Goal: Book appointment/travel/reservation

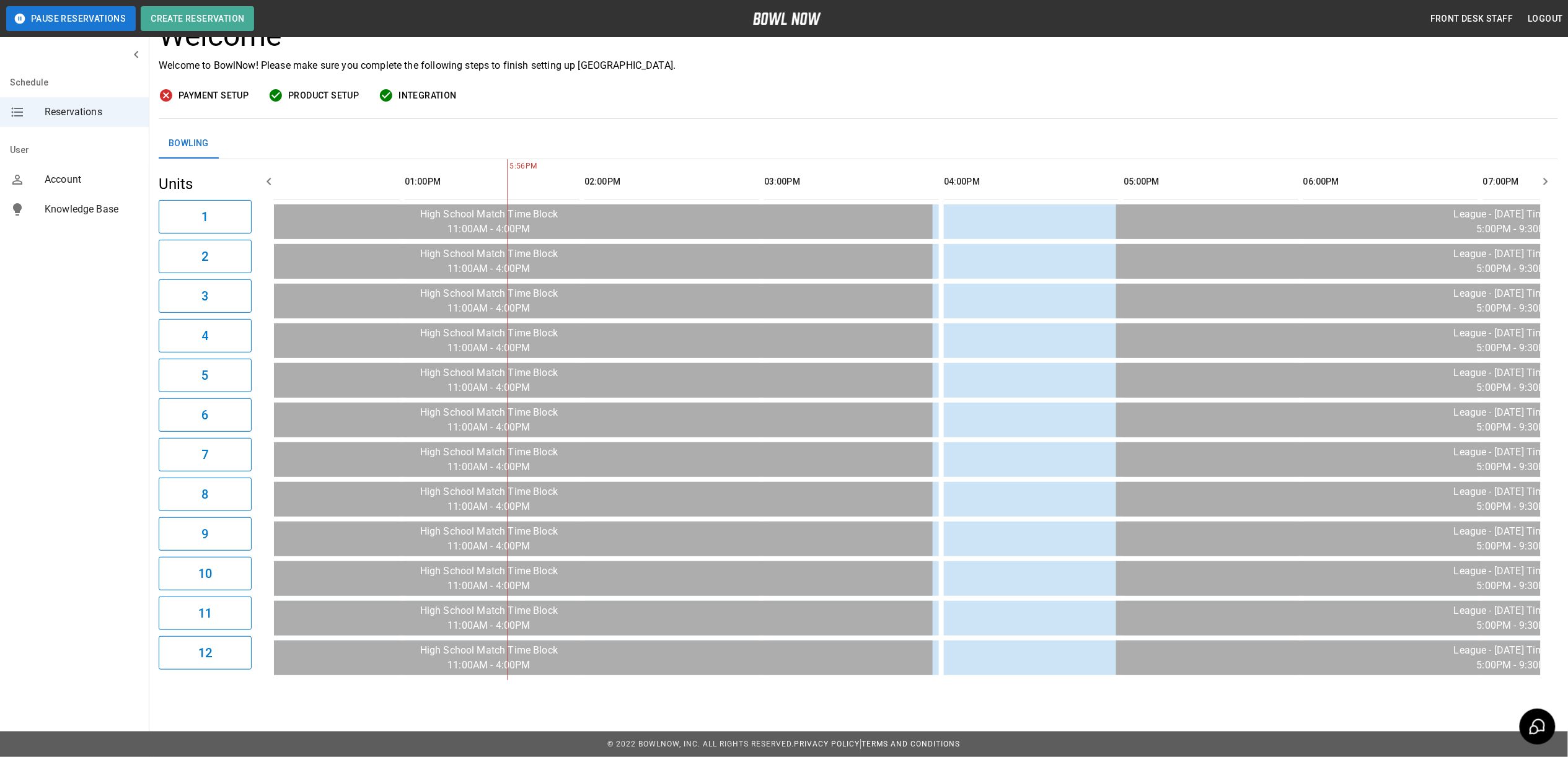
scroll to position [0, 1058]
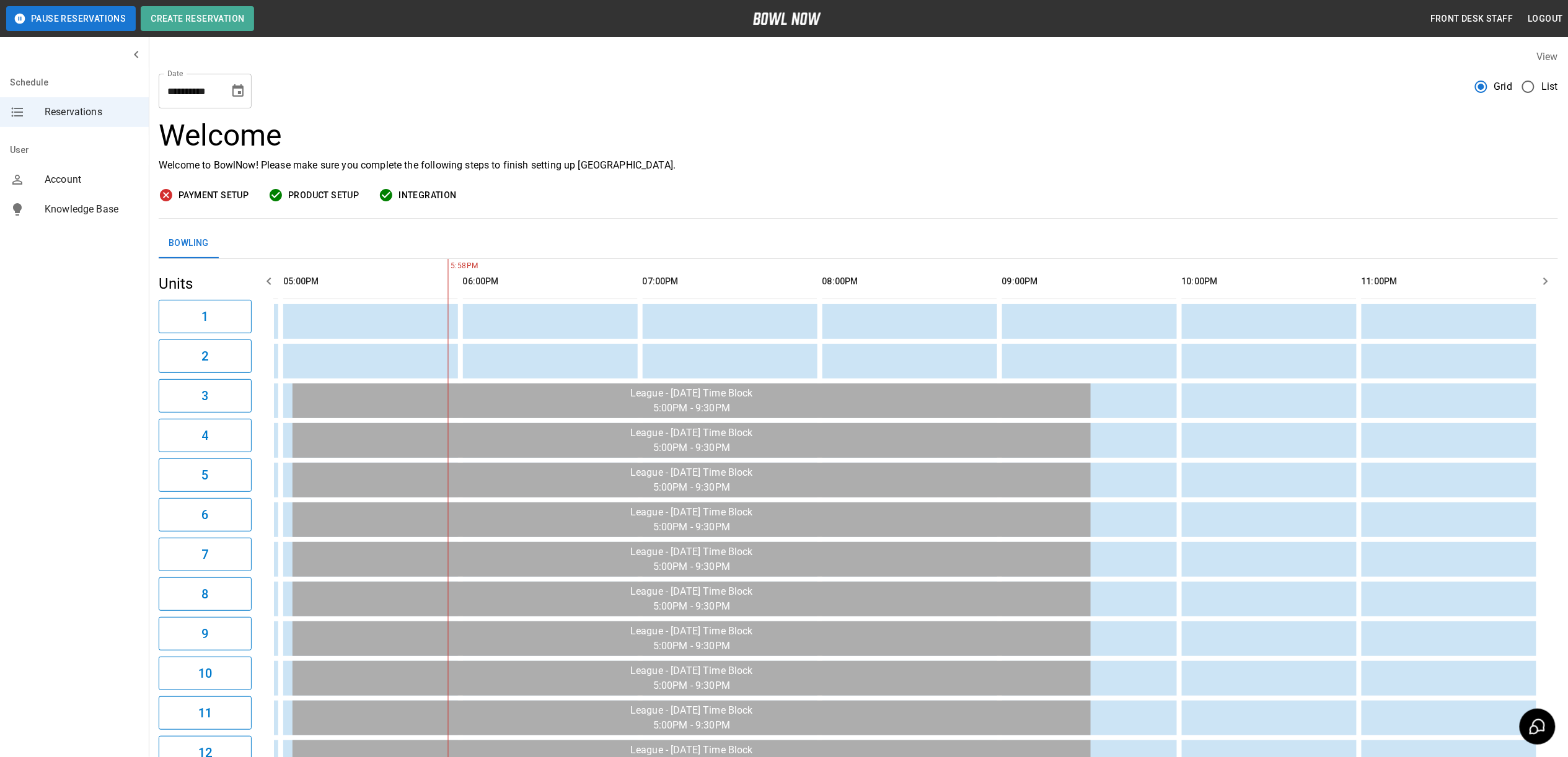
click at [193, 89] on input "**********" at bounding box center [189, 91] width 62 height 35
click at [236, 93] on icon "Choose date, selected date is Oct 4, 2025" at bounding box center [237, 91] width 15 height 15
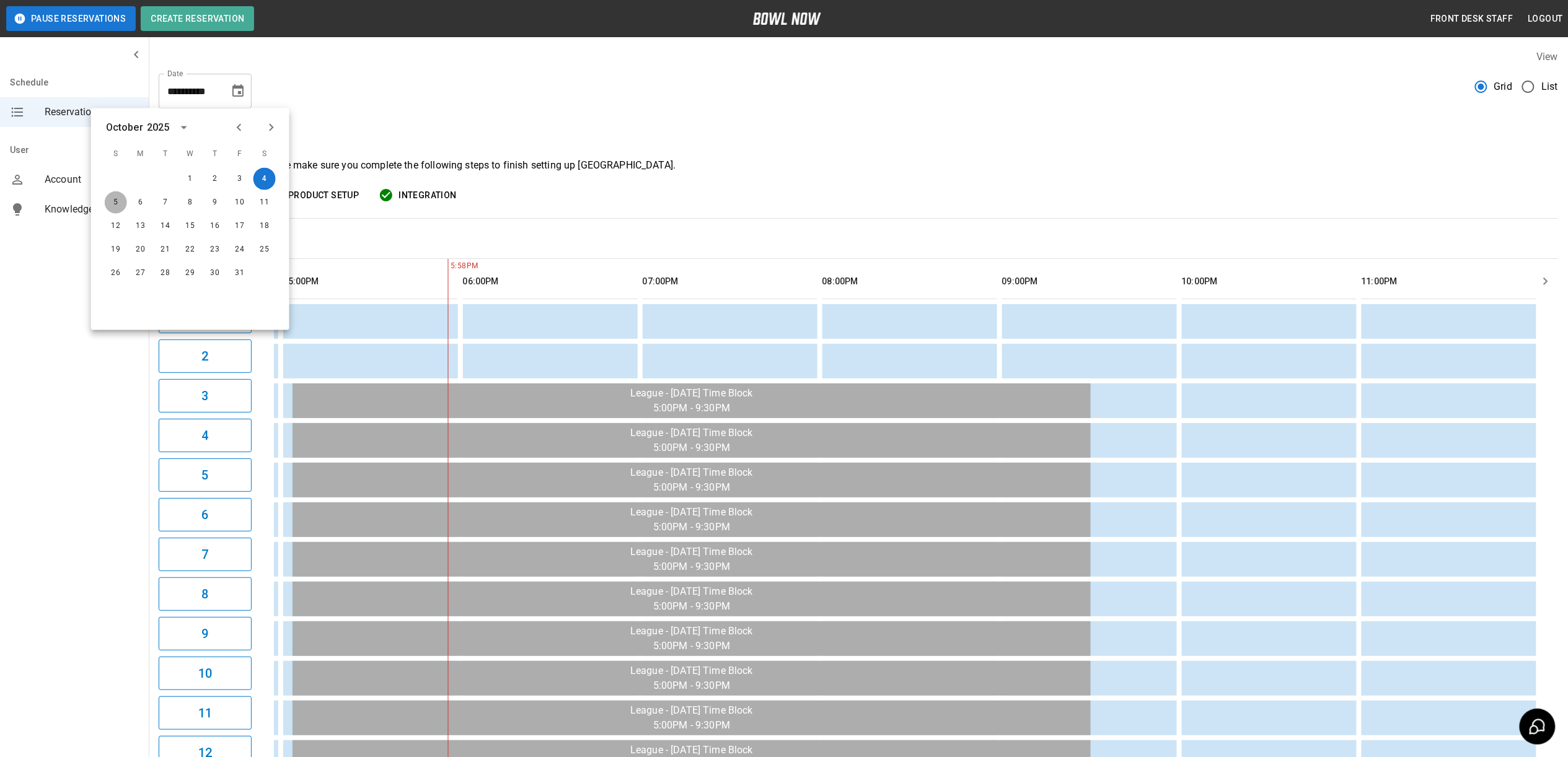
click at [112, 206] on button "5" at bounding box center [116, 202] width 22 height 22
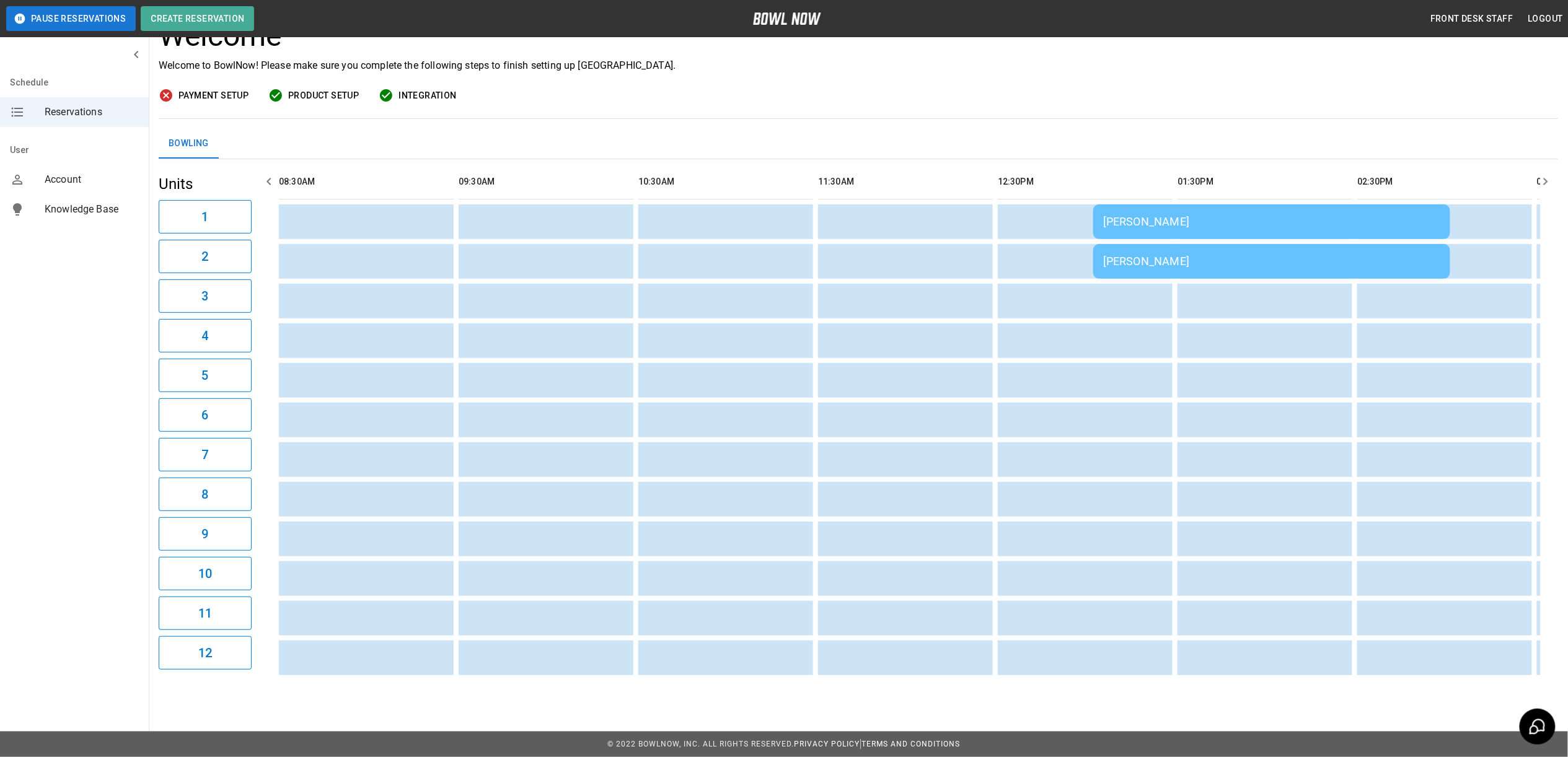
click at [1156, 205] on td "Lori Tatosian" at bounding box center [1271, 222] width 357 height 35
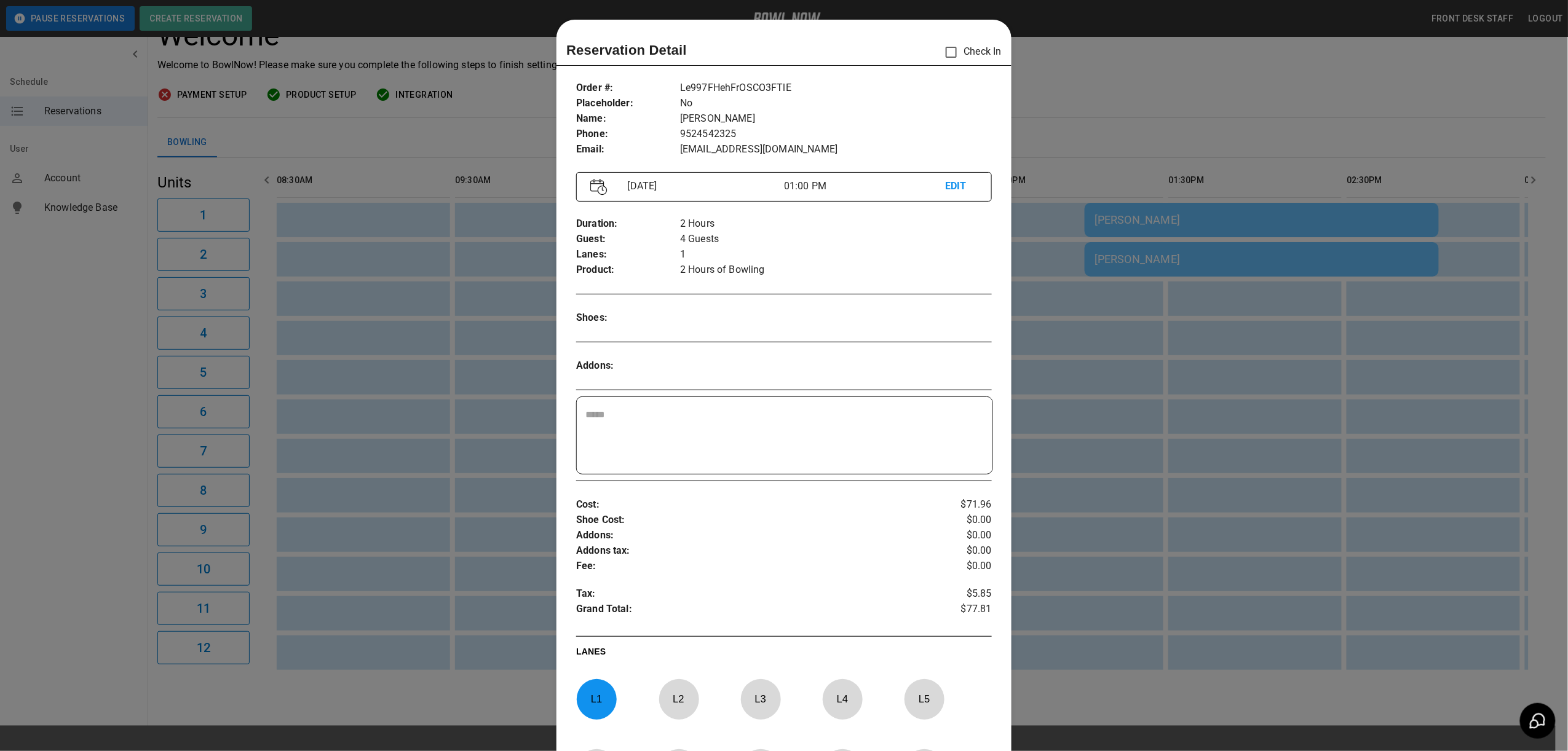
scroll to position [20, 0]
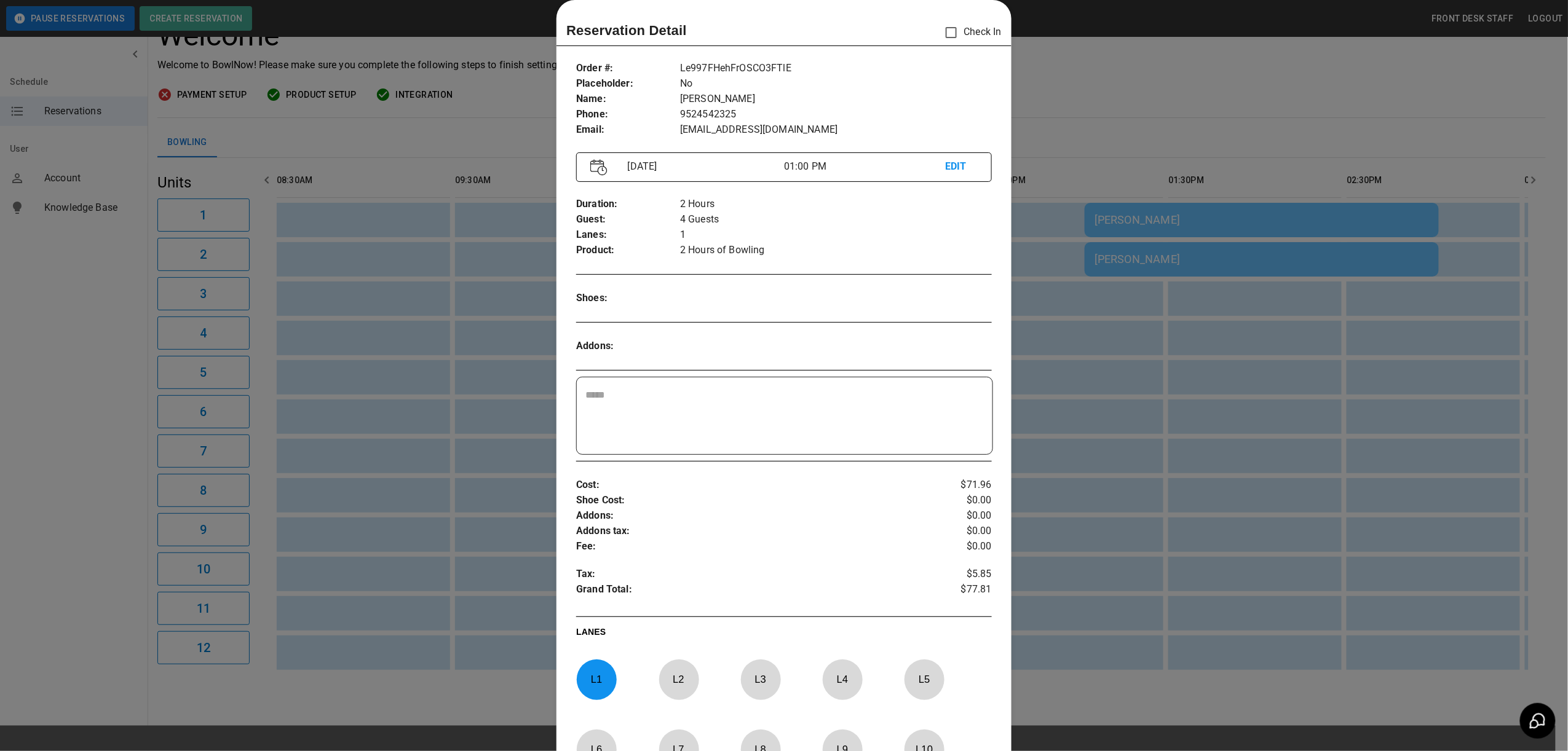
click at [1147, 199] on div at bounding box center [784, 376] width 1568 height 751
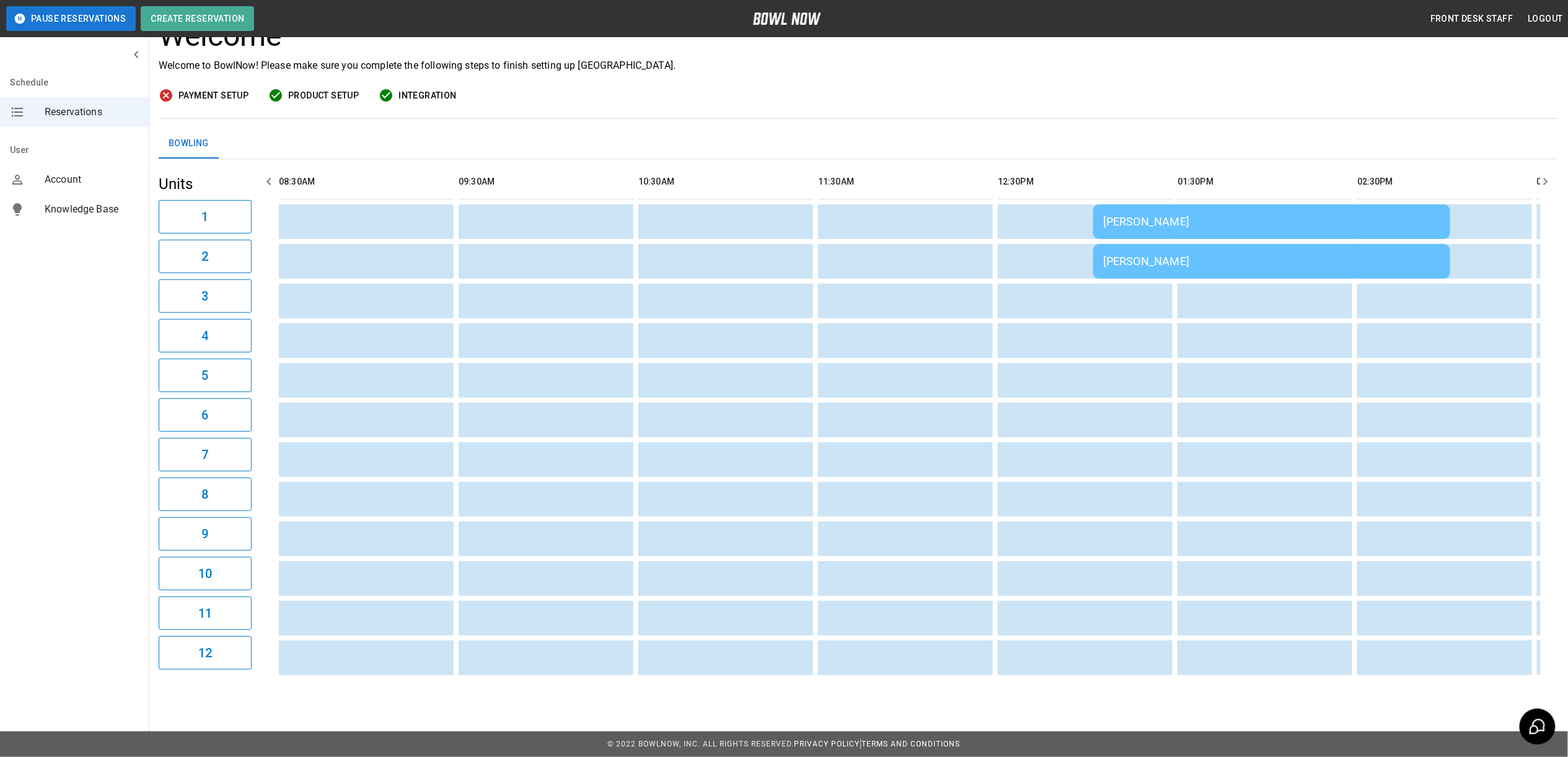
click at [1165, 261] on td "Lori Tatosian" at bounding box center [1271, 261] width 357 height 35
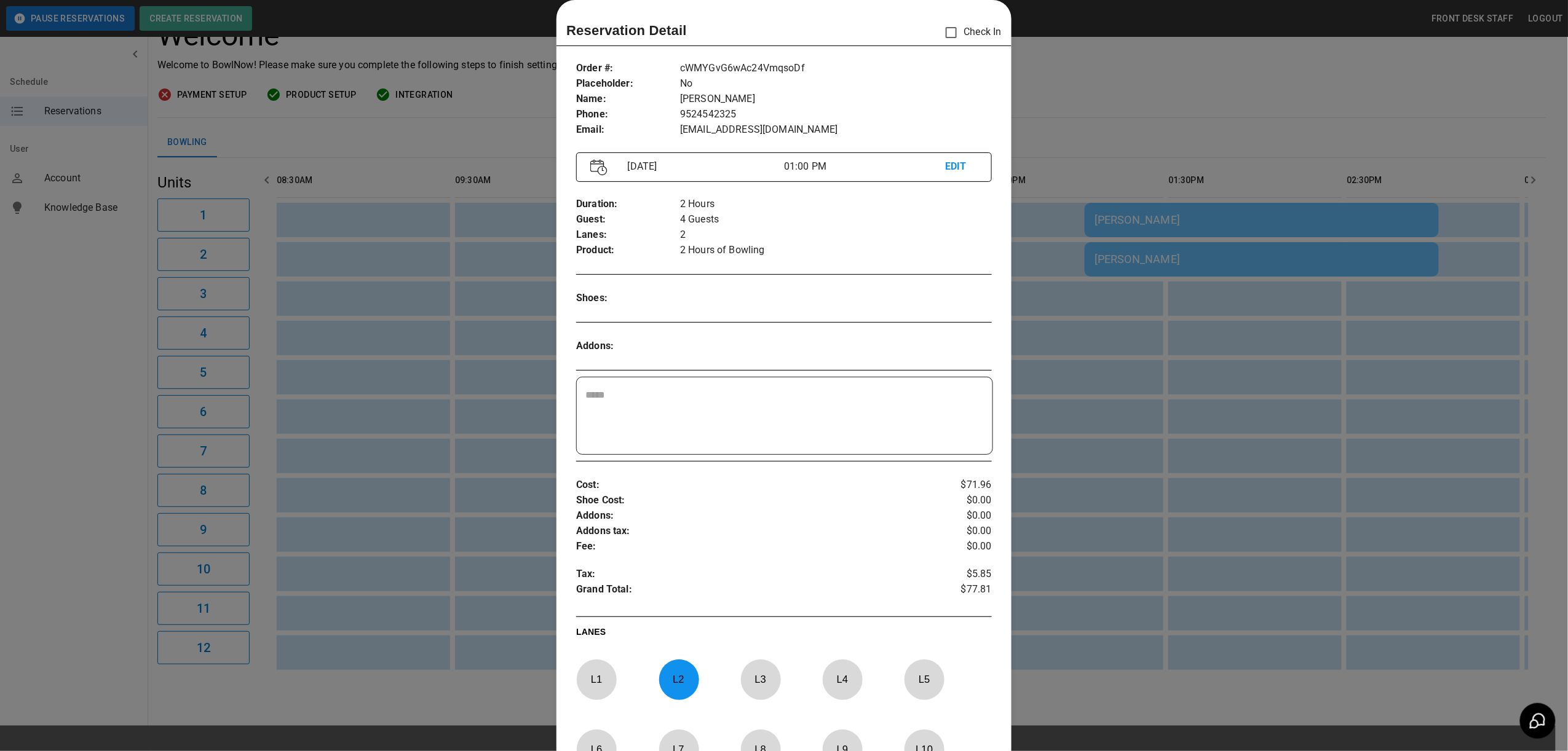
click at [1156, 259] on div at bounding box center [784, 376] width 1568 height 751
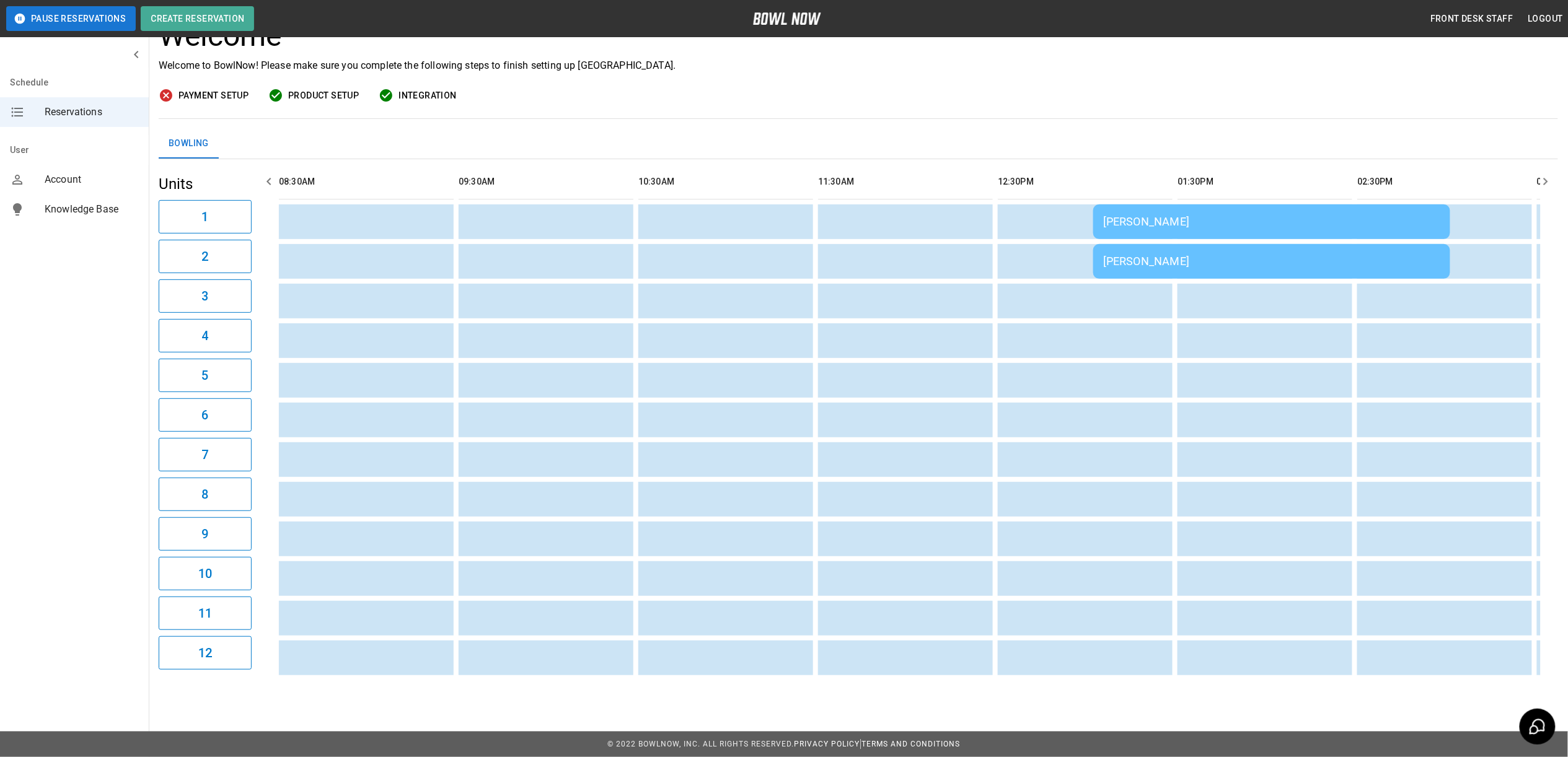
click at [1166, 215] on div "Lori Tatosian" at bounding box center [1272, 221] width 337 height 13
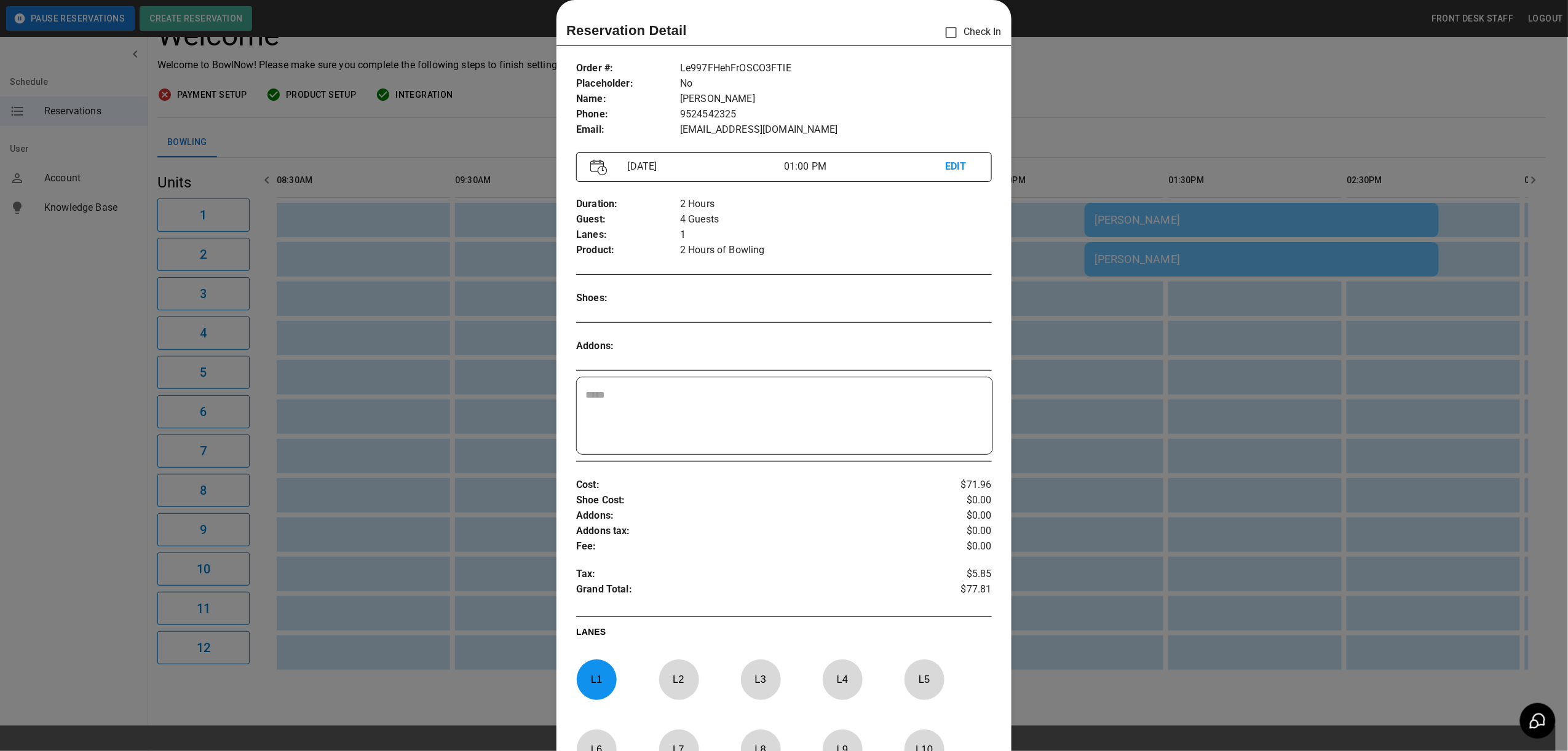
click at [1196, 245] on div at bounding box center [784, 376] width 1568 height 751
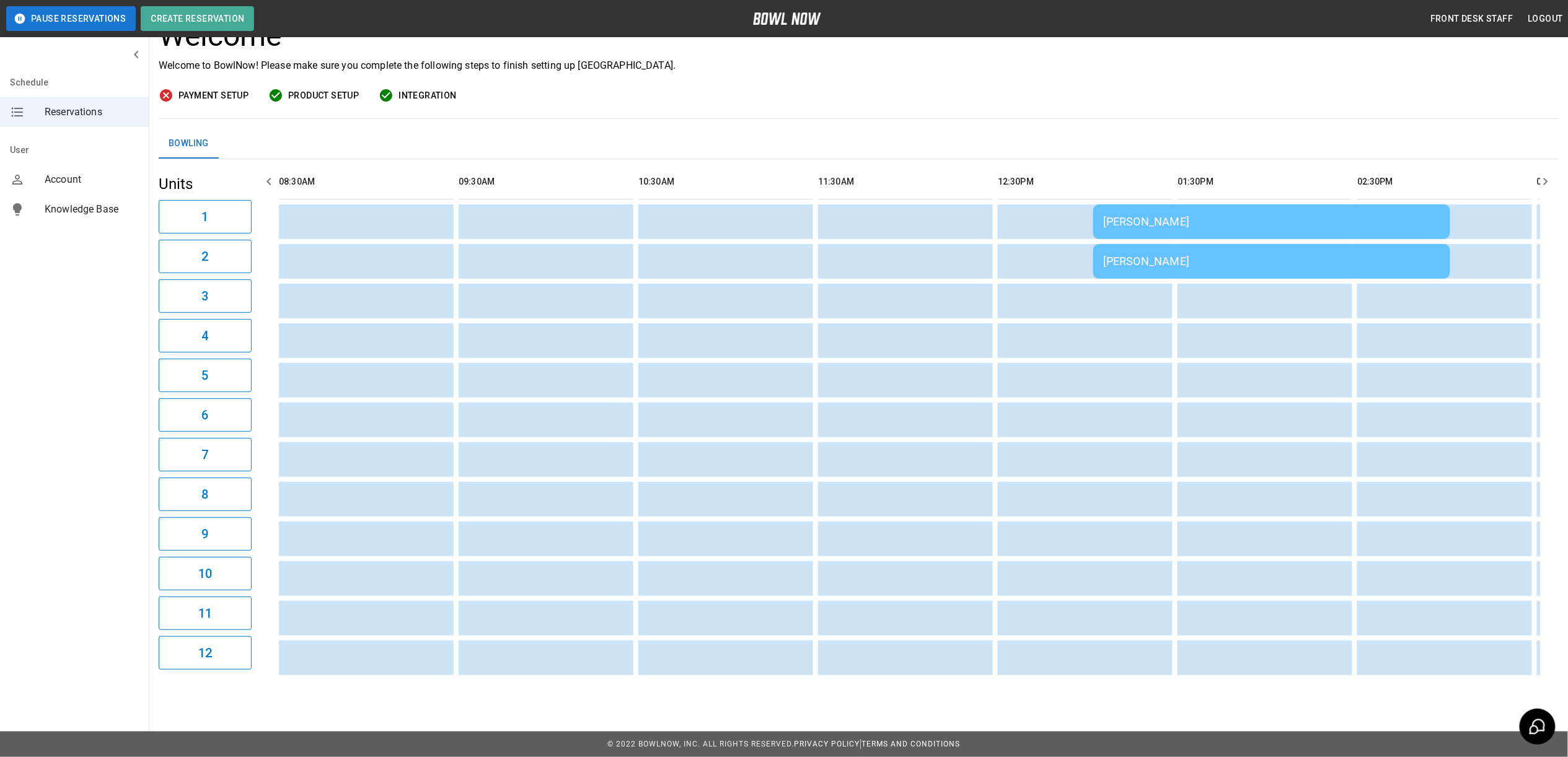
click at [1206, 254] on div "Lori Tatosian" at bounding box center [1272, 261] width 337 height 13
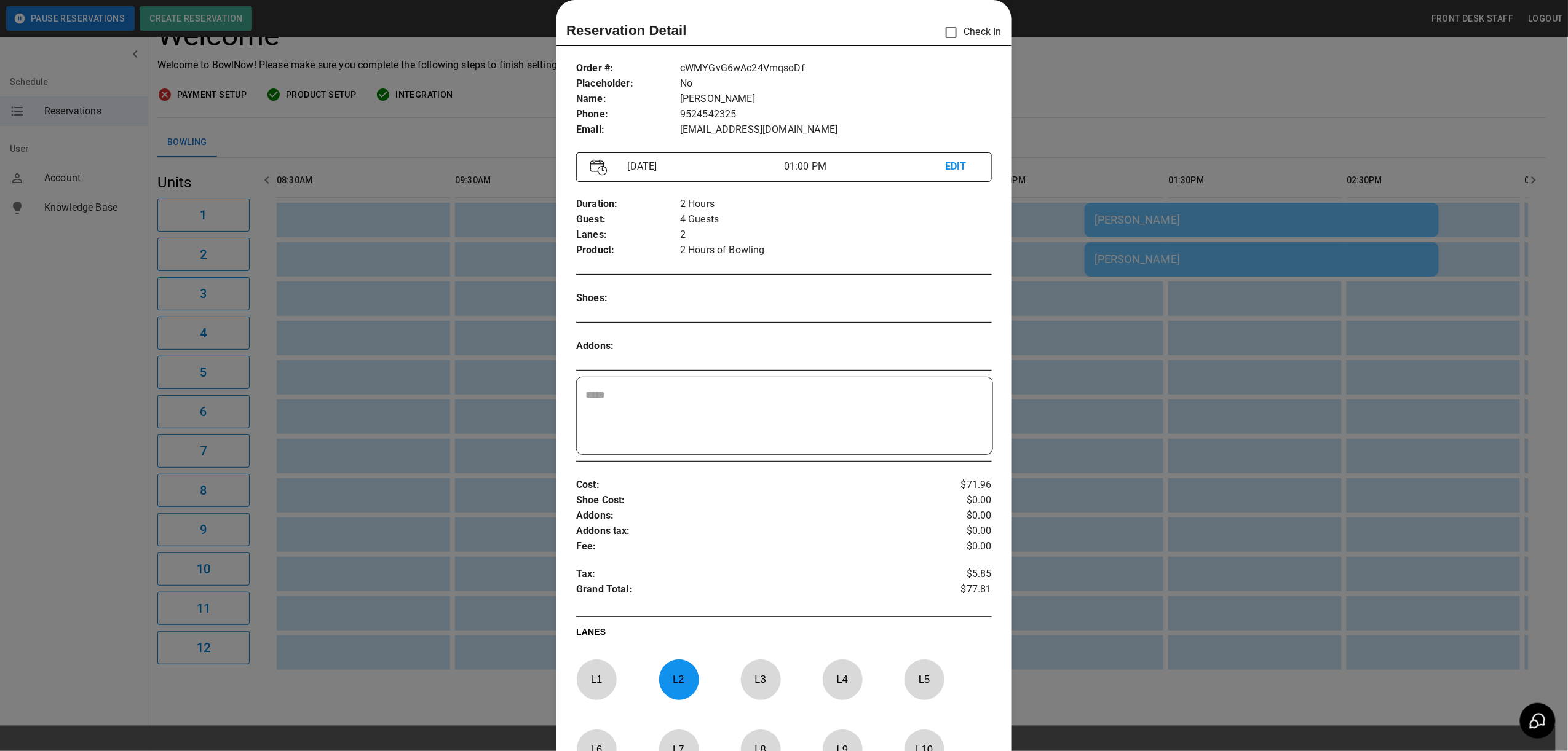
click at [1194, 254] on div at bounding box center [784, 376] width 1568 height 751
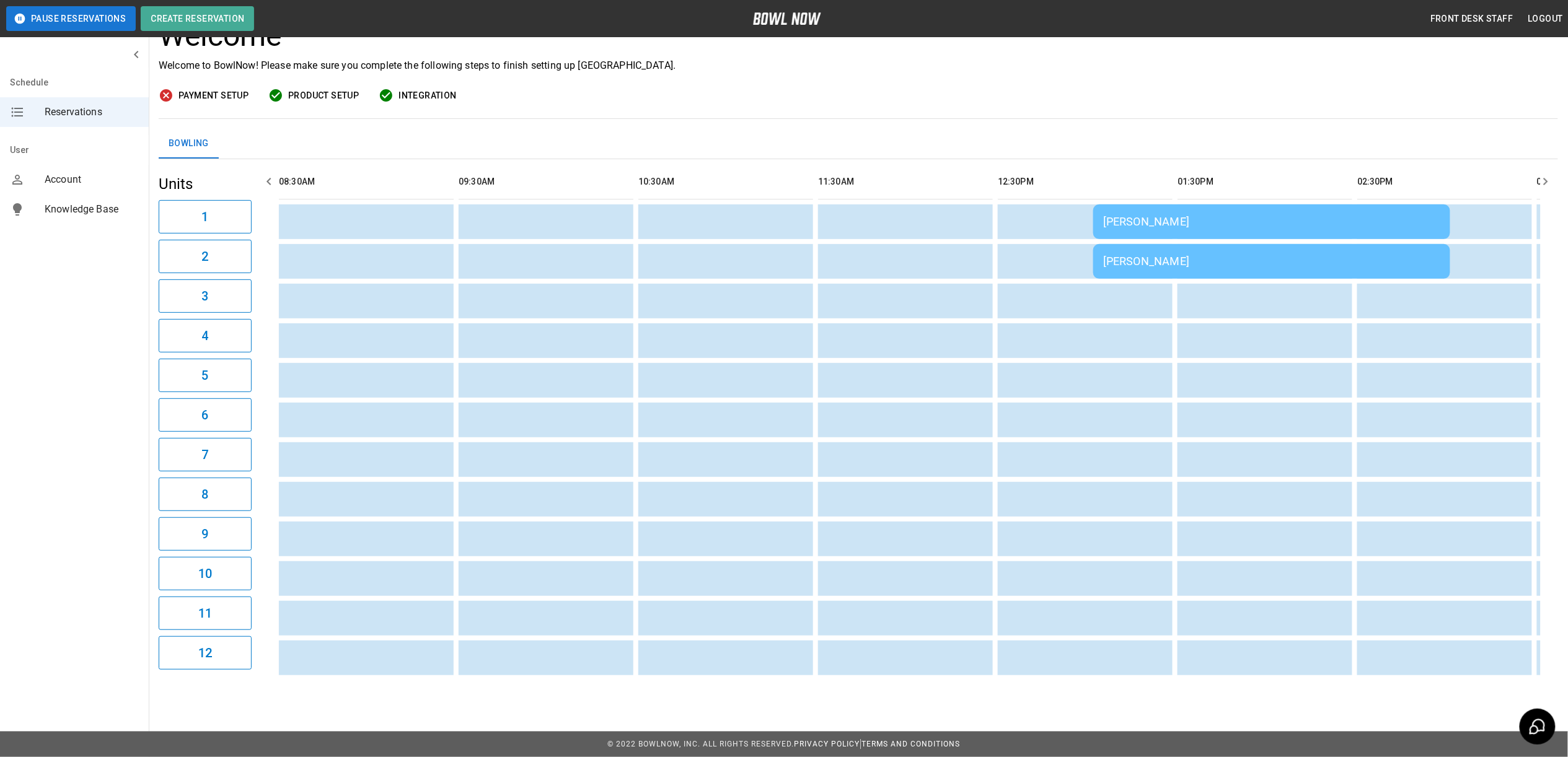
click at [1223, 216] on div "Lori Tatosian" at bounding box center [1272, 221] width 337 height 13
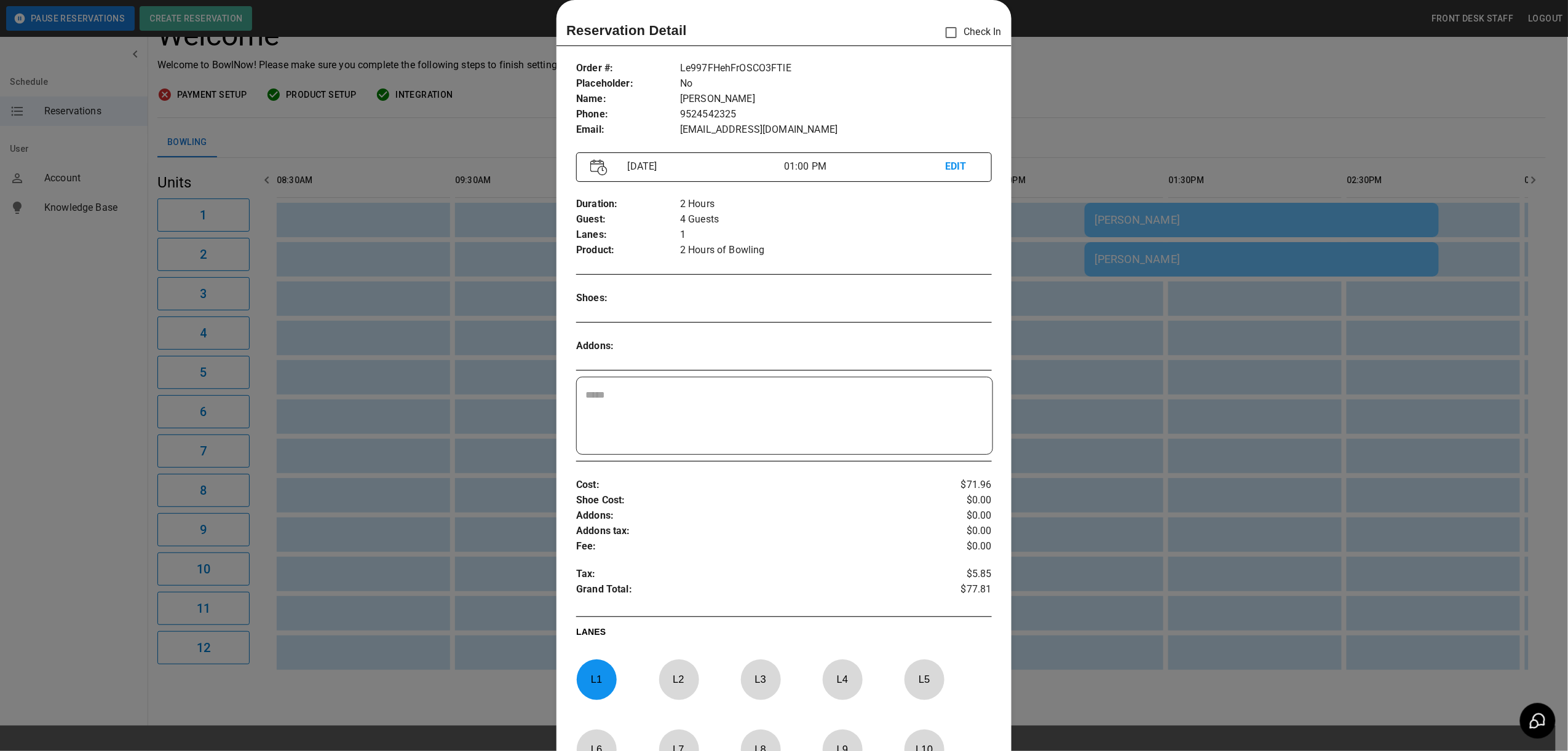
drag, startPoint x: 1106, startPoint y: 171, endPoint x: 1107, endPoint y: 205, distance: 34.0
click at [1106, 171] on div at bounding box center [784, 376] width 1568 height 751
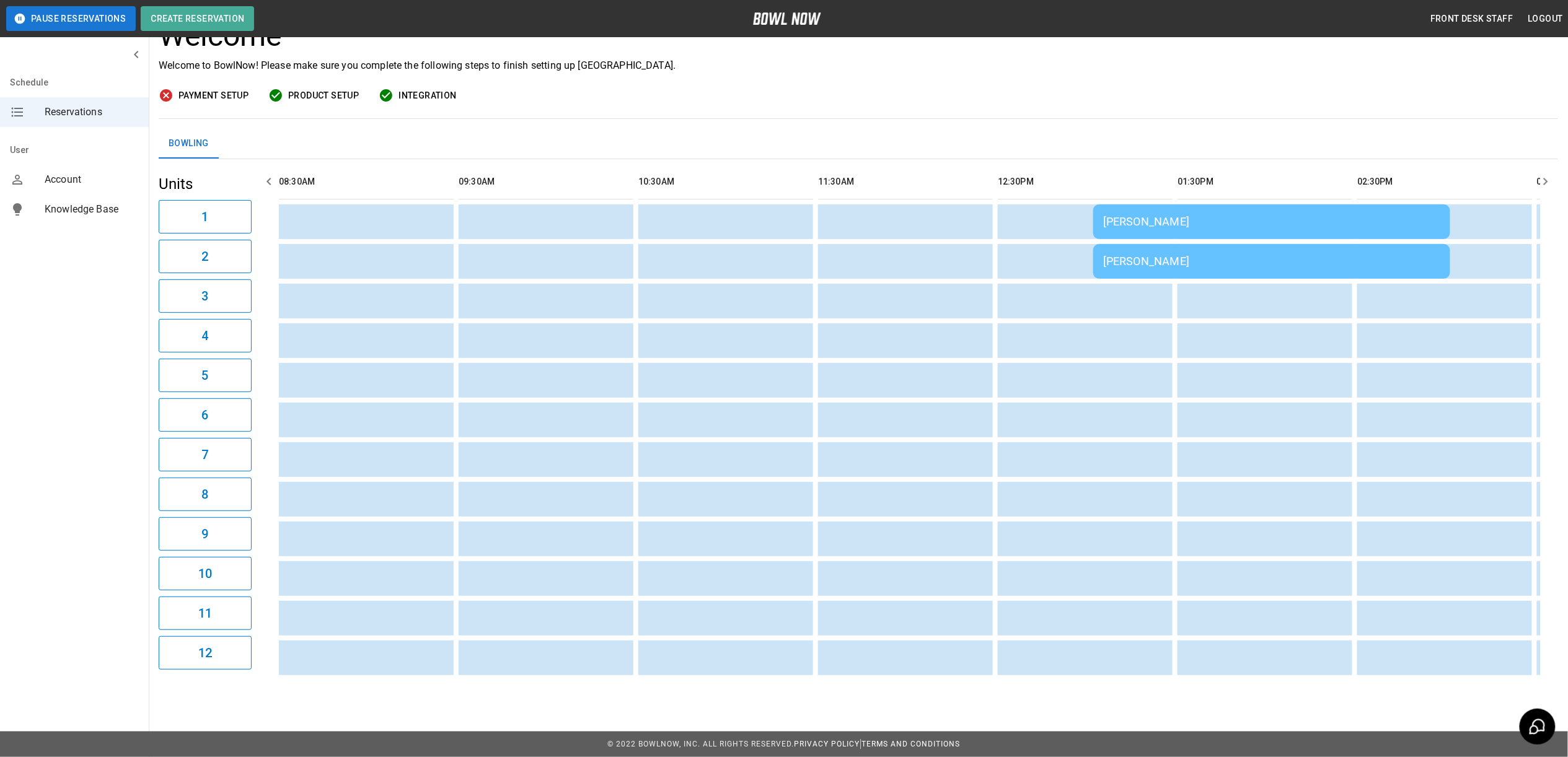
click at [1178, 256] on td "Lori Tatosian" at bounding box center [1271, 261] width 357 height 35
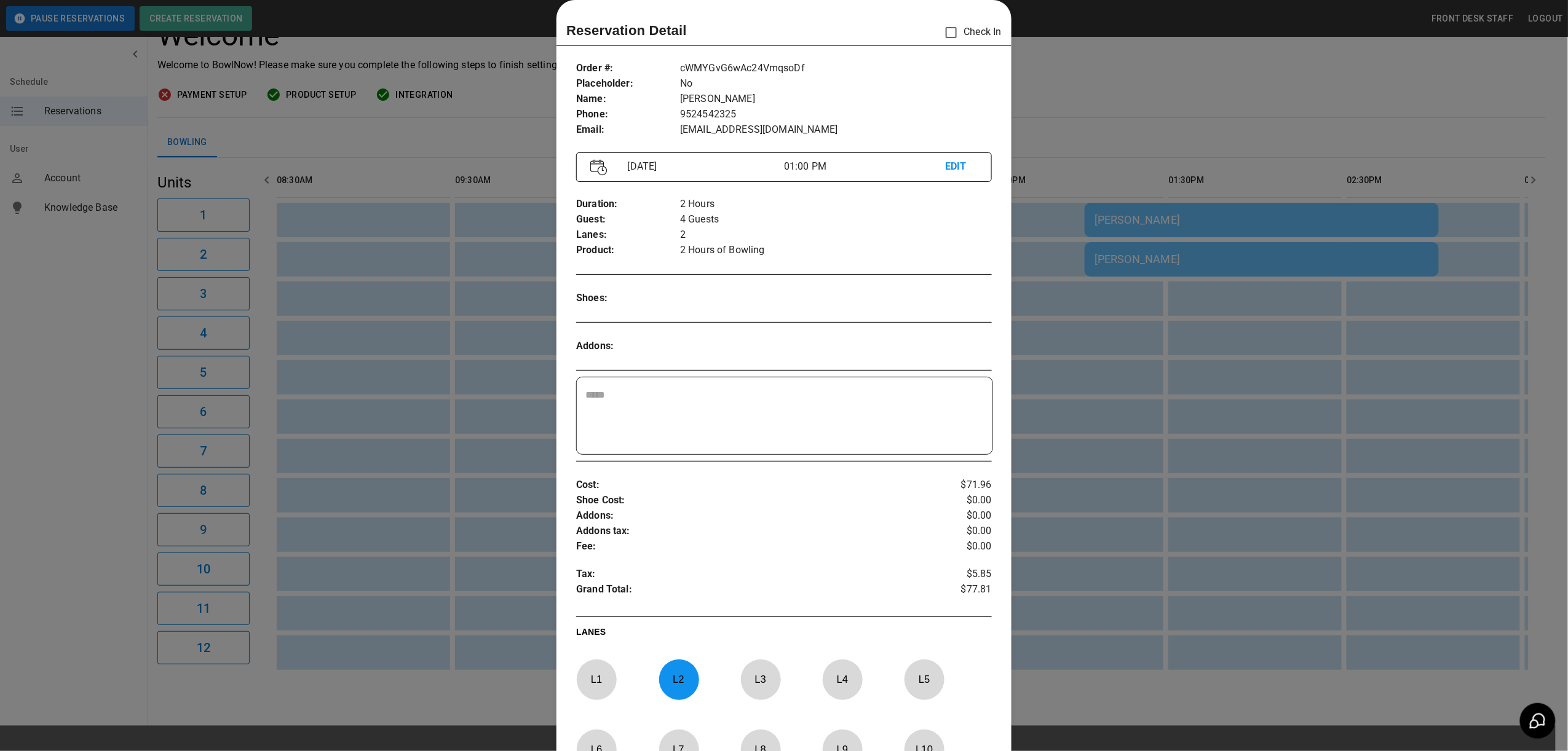
drag, startPoint x: 1095, startPoint y: 155, endPoint x: 1106, endPoint y: 180, distance: 27.3
click at [1095, 155] on div at bounding box center [784, 376] width 1568 height 751
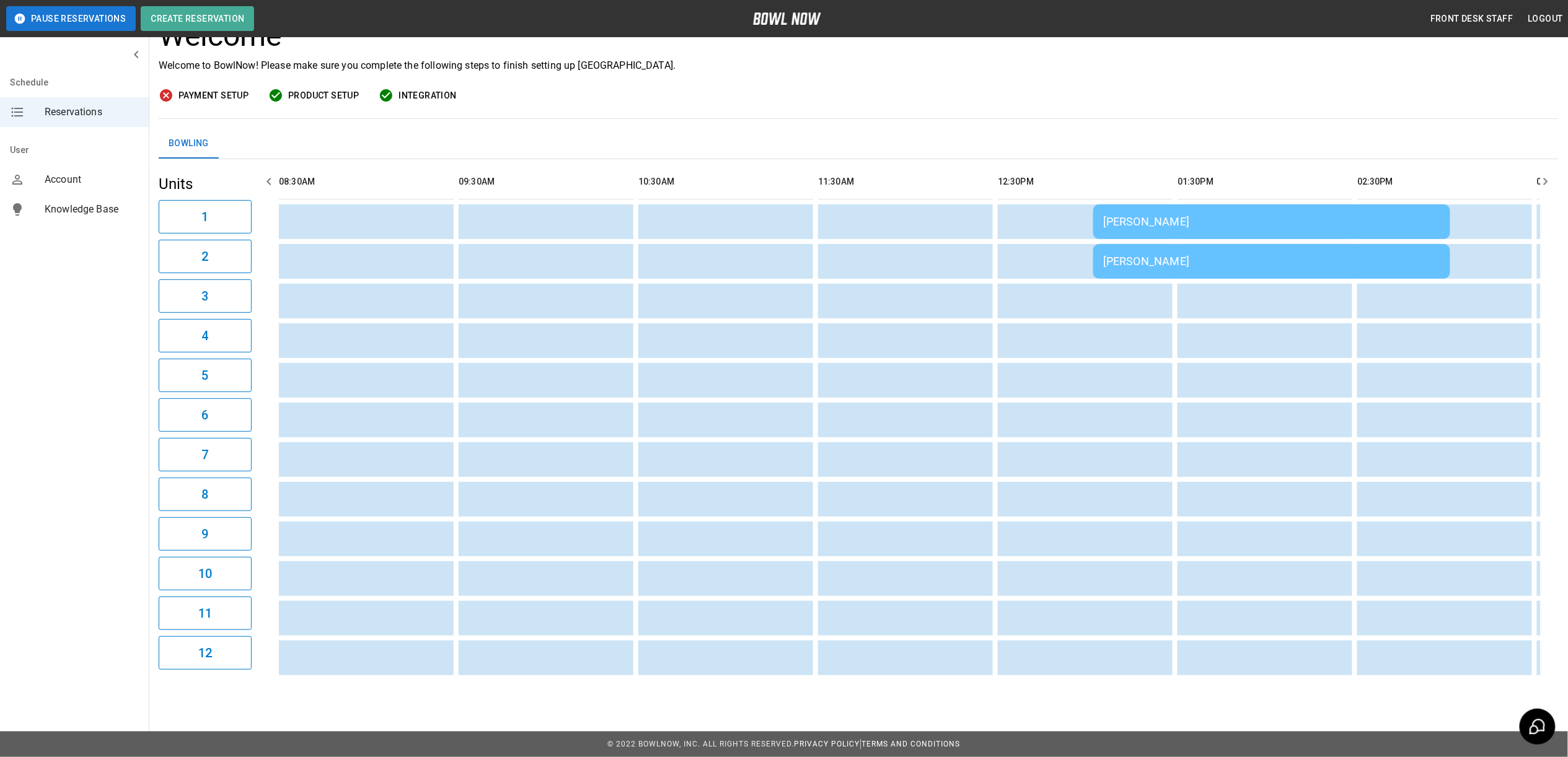
scroll to position [0, 0]
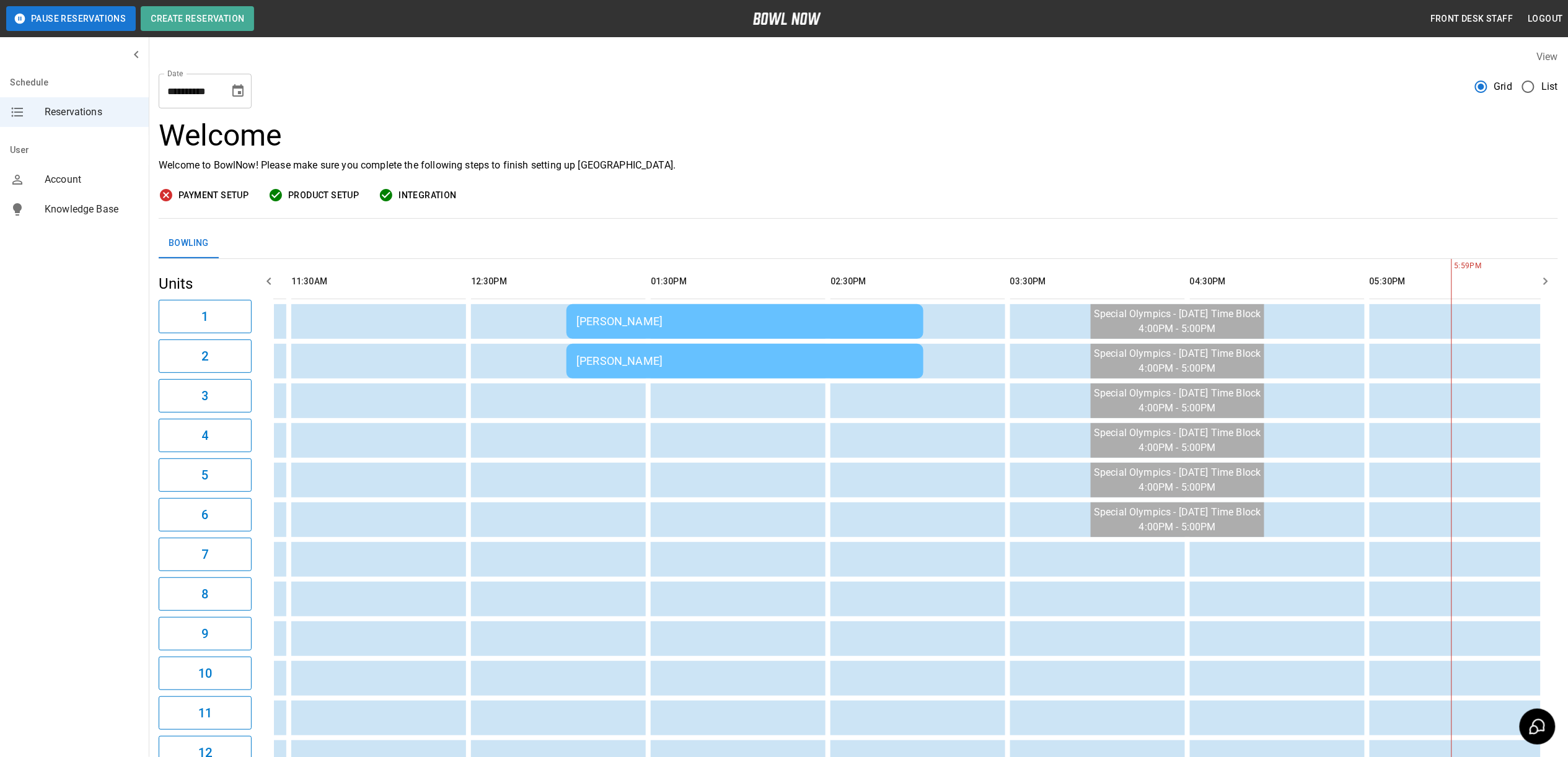
click at [241, 90] on icon "Choose date, selected date is Oct 5, 2025" at bounding box center [237, 91] width 15 height 15
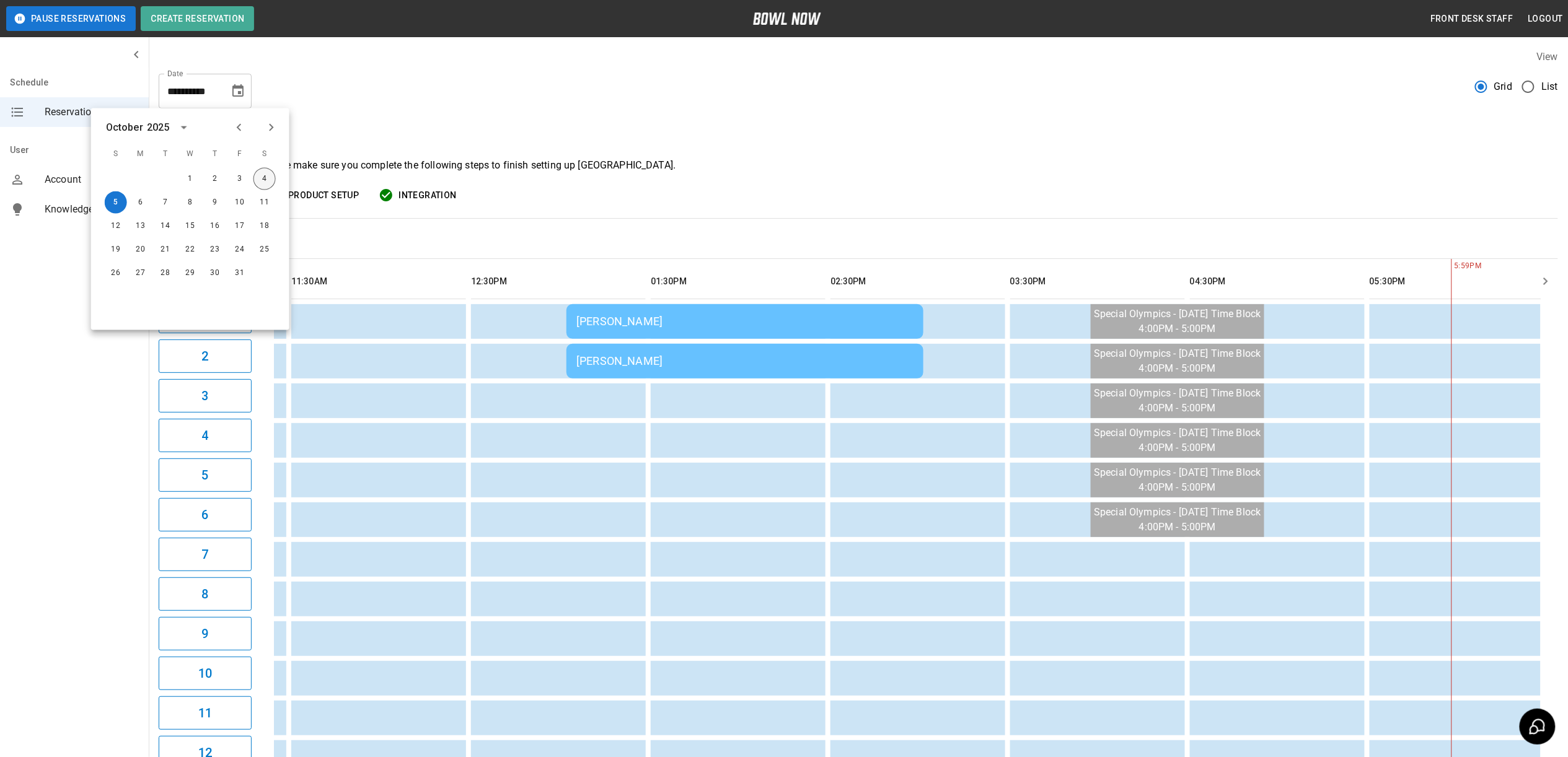
drag, startPoint x: 265, startPoint y: 177, endPoint x: 238, endPoint y: 146, distance: 41.1
click at [265, 177] on button "4" at bounding box center [264, 179] width 22 height 22
type input "**********"
